Goal: Navigation & Orientation: Find specific page/section

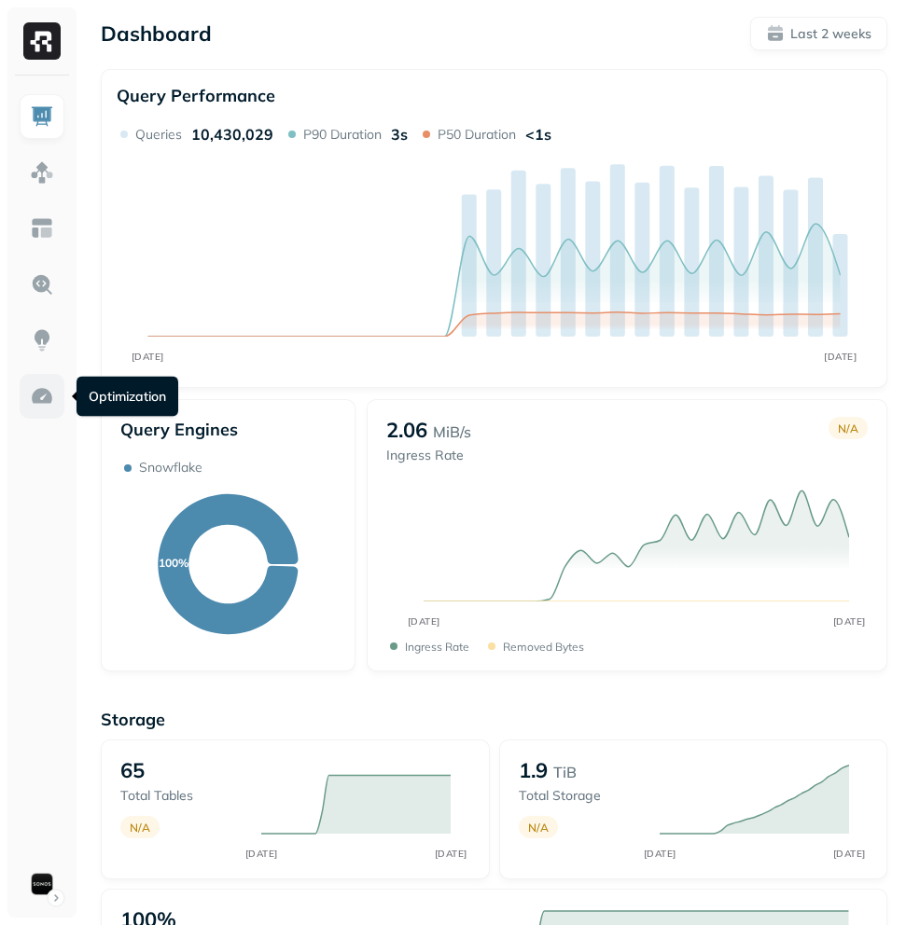
click at [39, 389] on img at bounding box center [42, 396] width 24 height 24
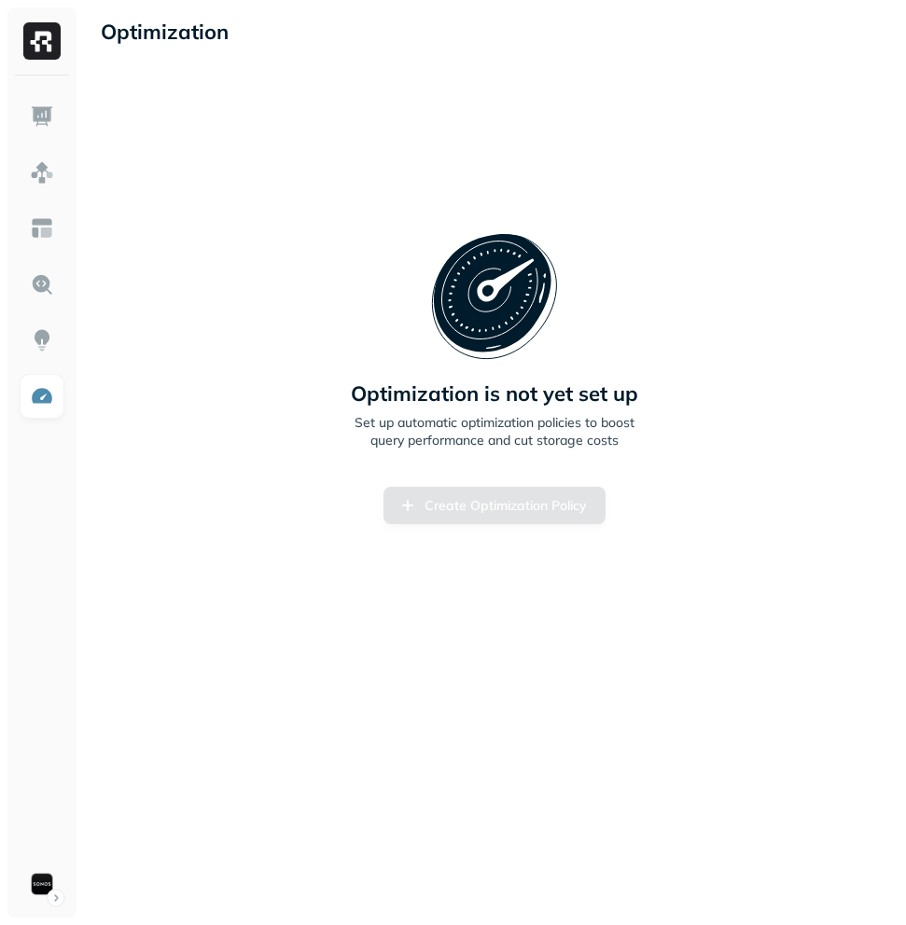
click at [813, 339] on div "Optimization is not yet set up Set up automatic optimization policies to boost …" at bounding box center [494, 378] width 786 height 592
click at [52, 114] on img at bounding box center [42, 116] width 24 height 24
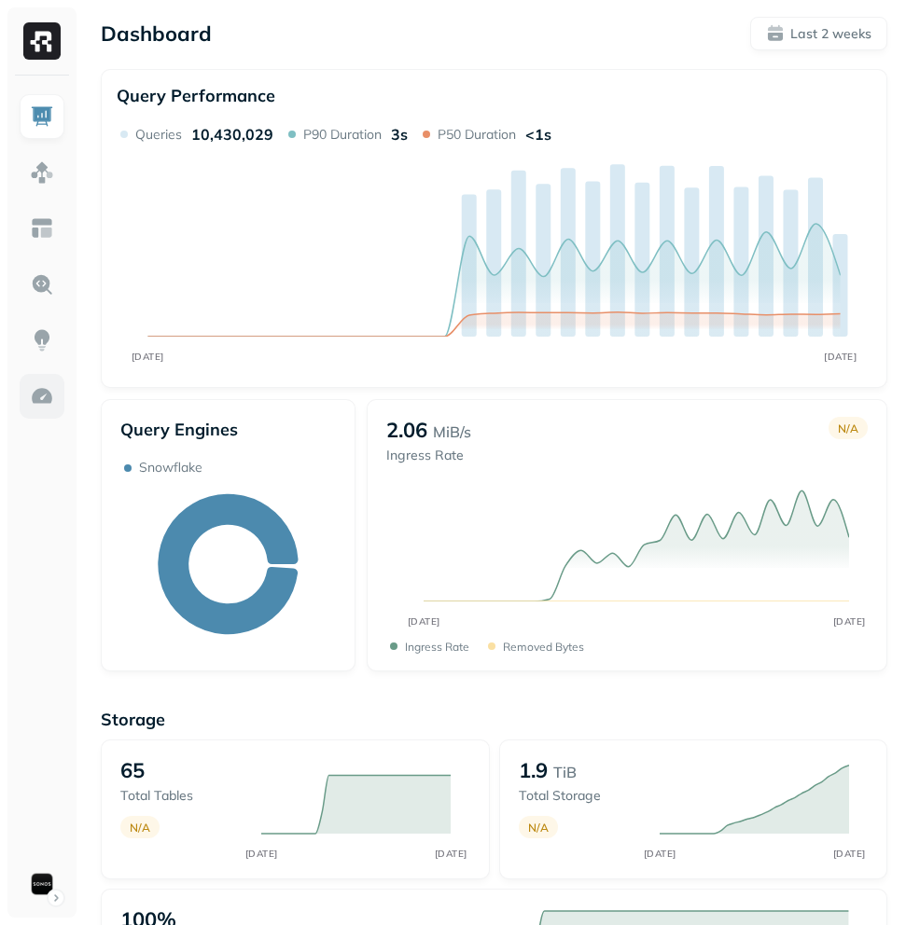
click at [31, 398] on img at bounding box center [42, 396] width 24 height 24
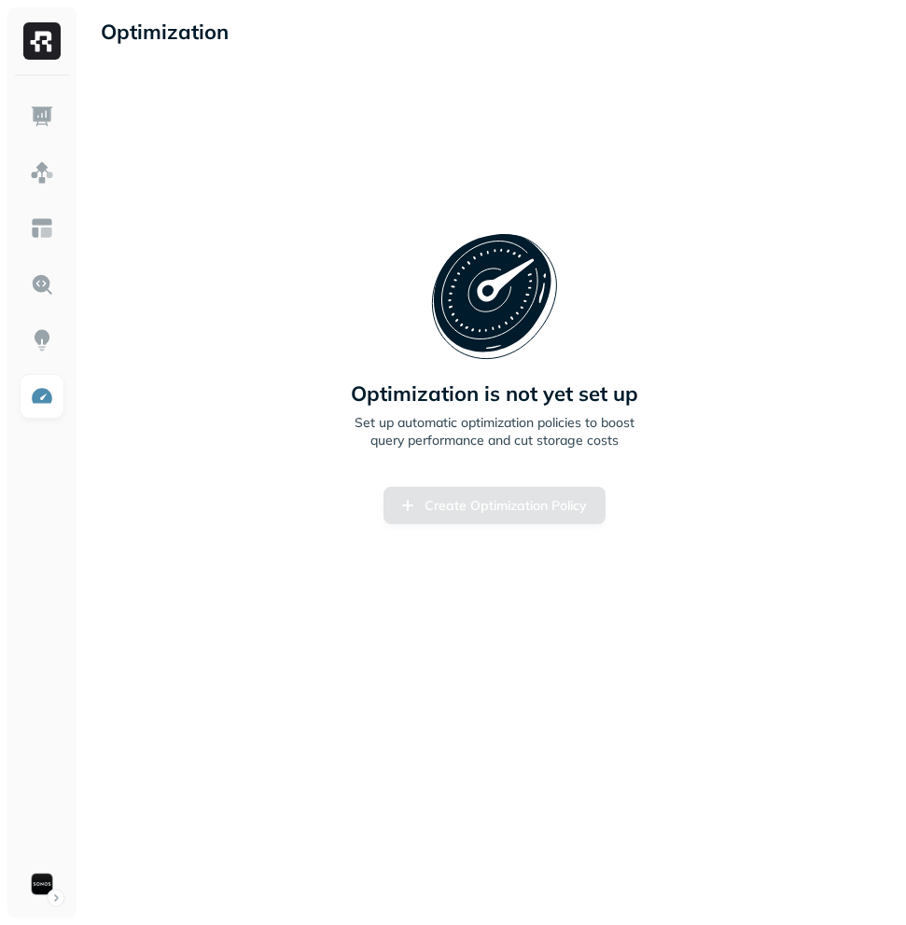
click at [59, 46] on img at bounding box center [41, 40] width 37 height 37
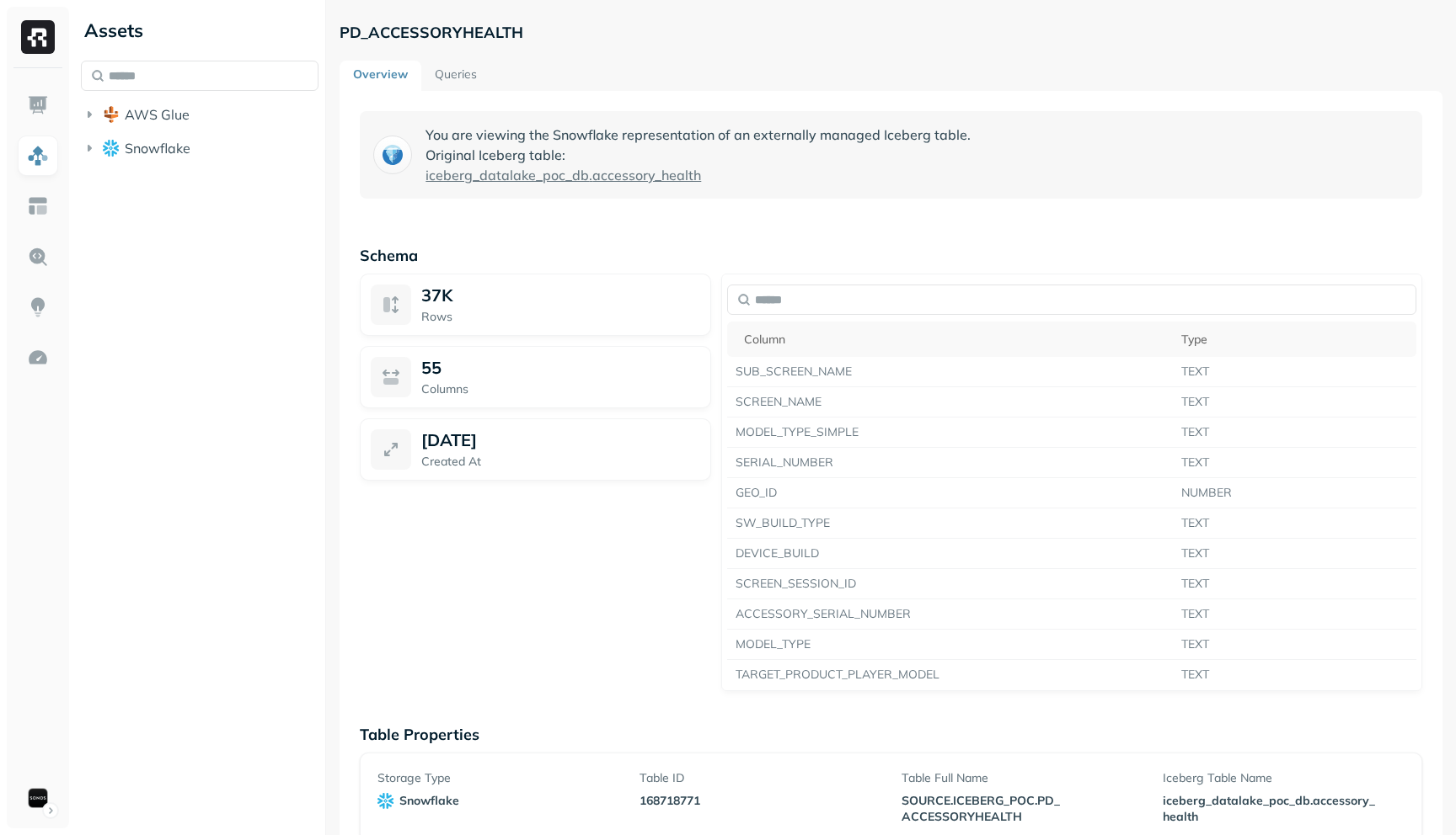
click at [188, 587] on div "Assets AWS Glue Snowflake" at bounding box center [200, 417] width 251 height 835
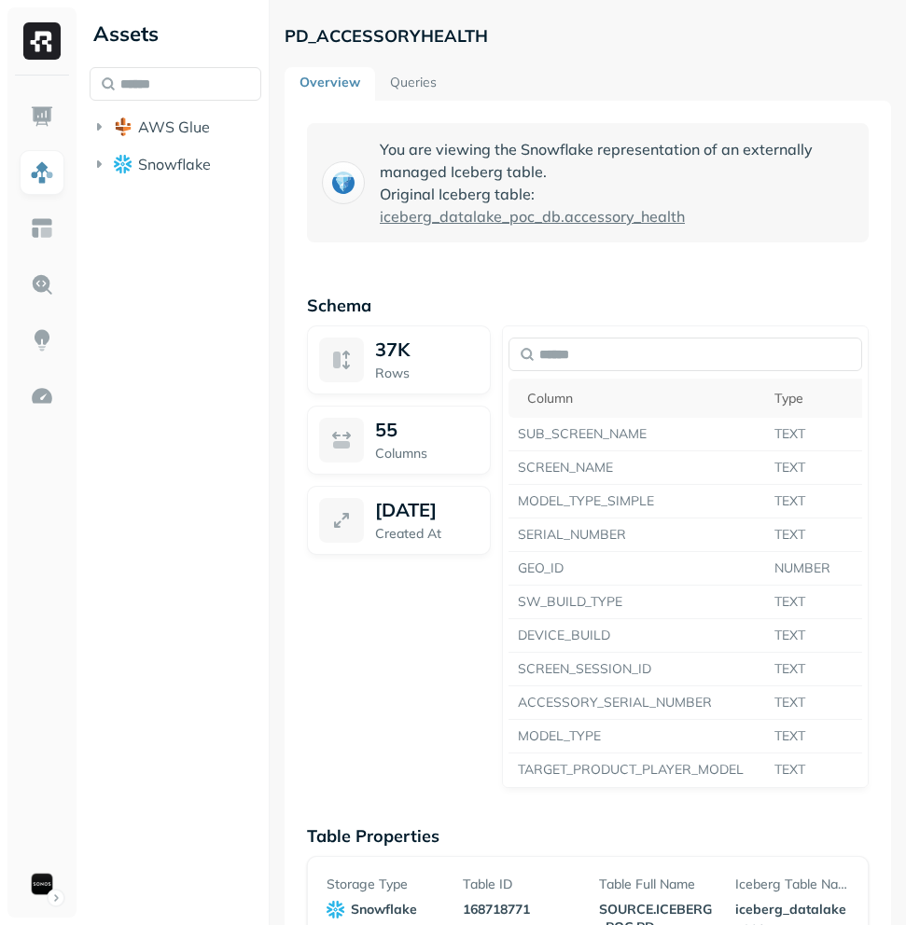
click at [30, 42] on img at bounding box center [41, 40] width 37 height 37
click at [39, 124] on img at bounding box center [42, 116] width 24 height 24
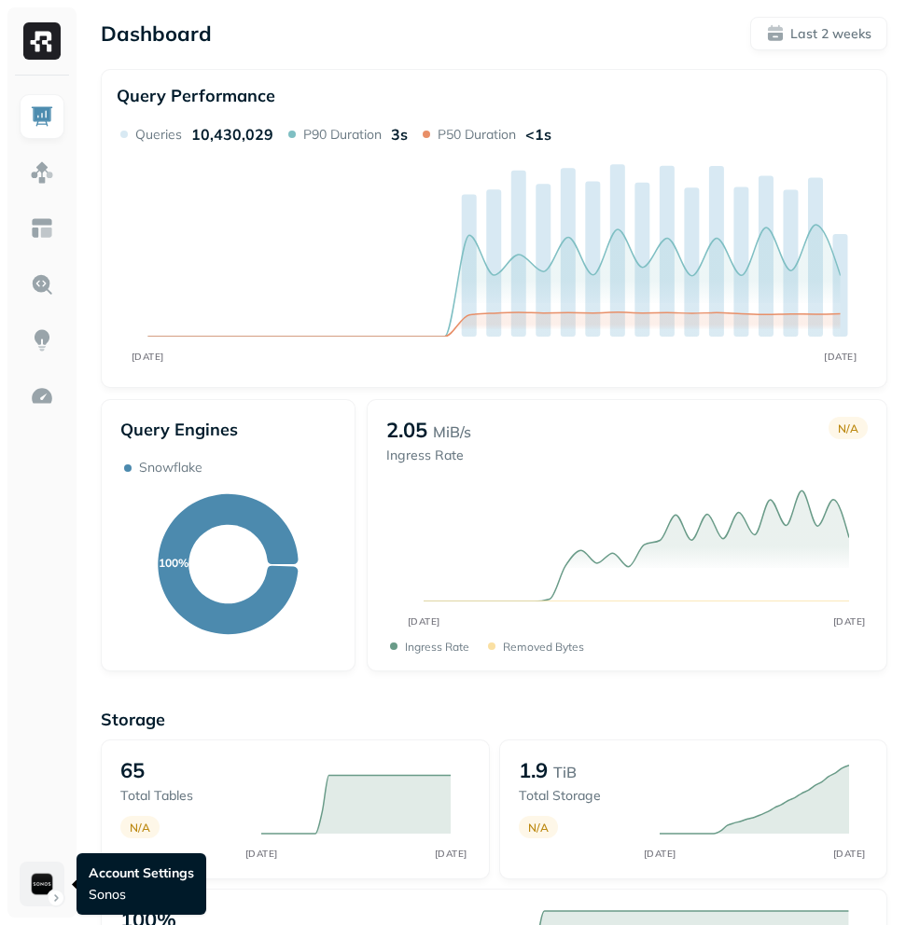
click at [50, 894] on html "Dashboard Last 2 weeks Query Performance SEP 22 OCT 06 Queries 10,430,029 P90 D…" at bounding box center [453, 799] width 906 height 1599
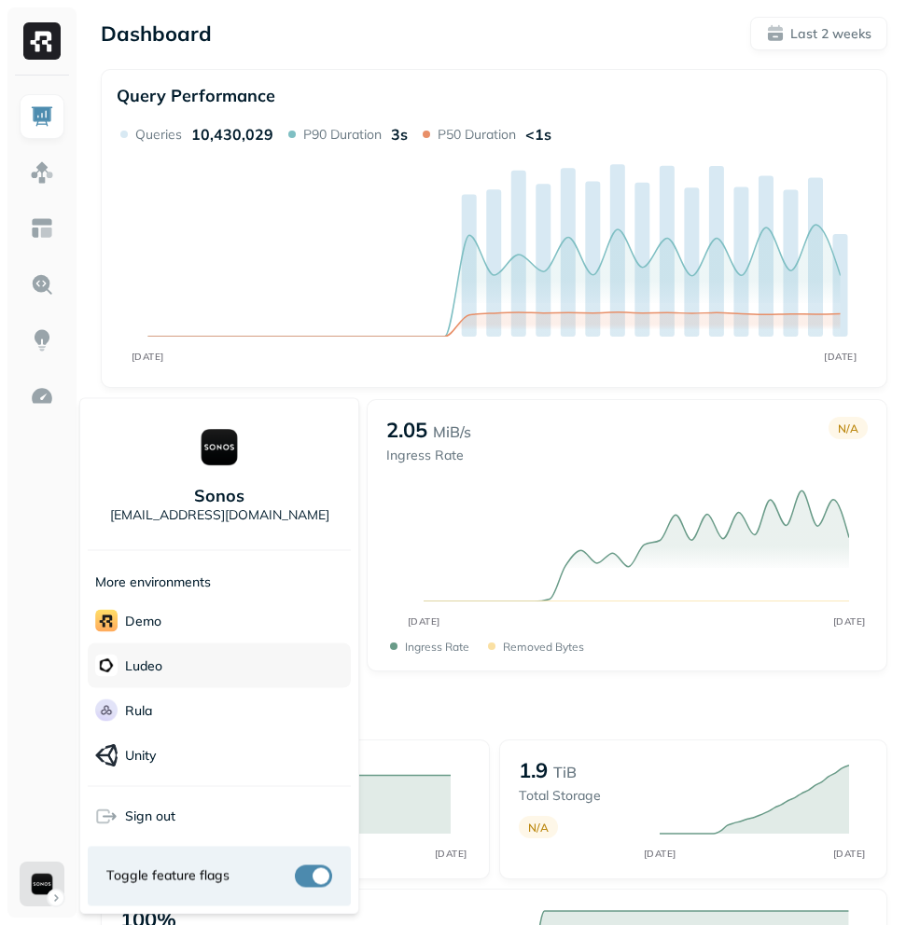
click at [124, 668] on span "Ludeo" at bounding box center [128, 666] width 67 height 22
